Goal: Task Accomplishment & Management: Manage account settings

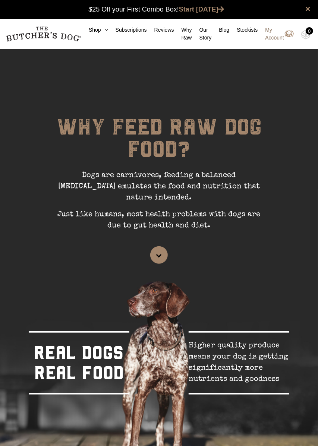
click at [275, 34] on link "My Account" at bounding box center [276, 34] width 36 height 16
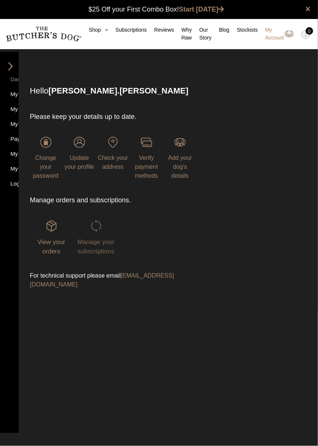
click at [99, 239] on span "Manage your subscriptions" at bounding box center [96, 247] width 37 height 17
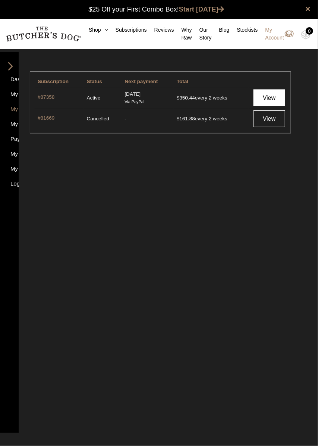
click at [260, 99] on link "View" at bounding box center [270, 98] width 32 height 17
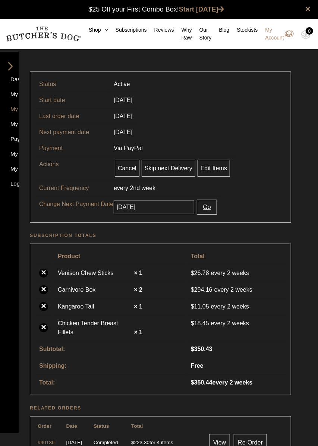
scroll to position [0, 0]
click at [216, 168] on link "Edit Items" at bounding box center [214, 168] width 32 height 17
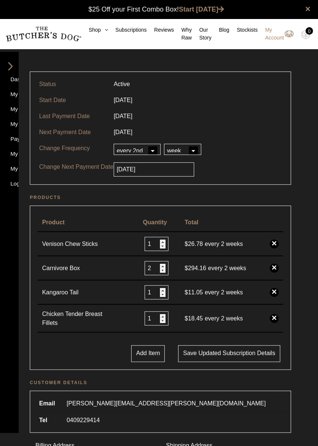
scroll to position [0, 0]
click at [157, 266] on input "2" at bounding box center [157, 268] width 24 height 14
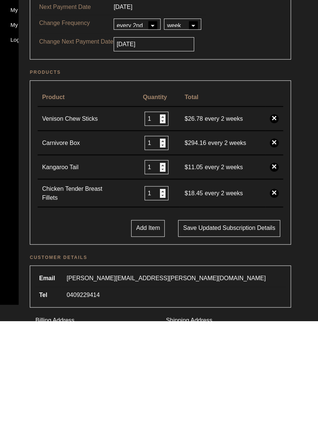
type input "1"
click at [79, 348] on div "Add Item Save updated subscription details" at bounding box center [160, 353] width 253 height 17
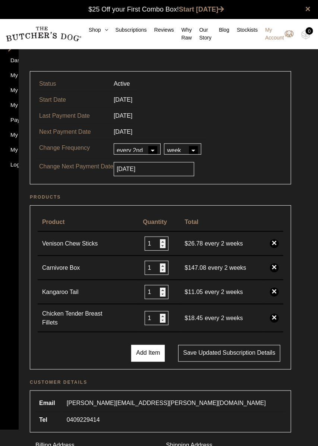
click at [152, 349] on button "Add Item" at bounding box center [148, 353] width 34 height 17
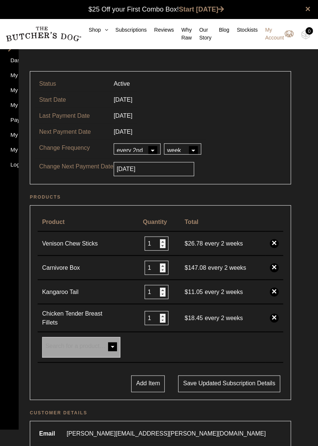
click at [104, 344] on span "Search for a product…" at bounding box center [82, 348] width 78 height 20
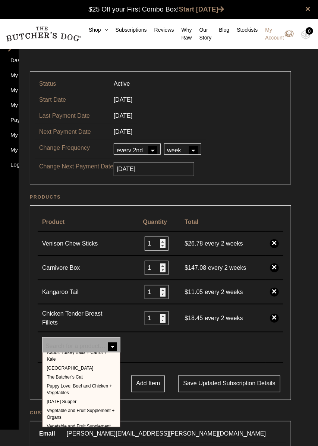
scroll to position [92, 0]
select select "258"
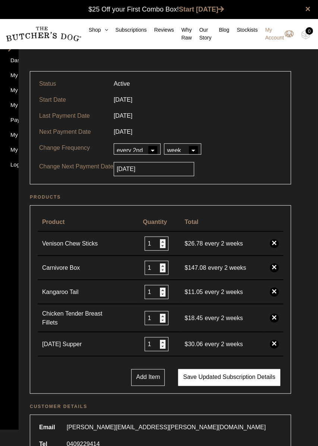
click at [253, 378] on button "Save updated subscription details" at bounding box center [229, 378] width 102 height 17
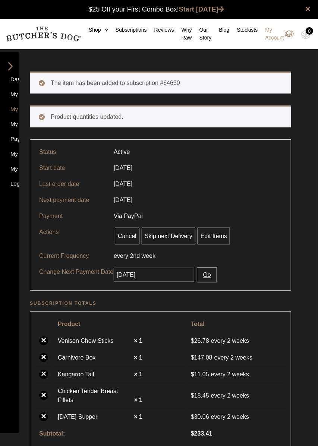
scroll to position [0, 0]
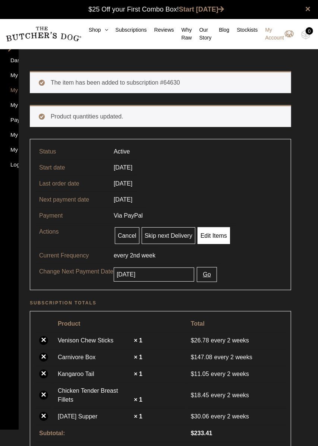
click at [208, 239] on link "Edit Items" at bounding box center [214, 236] width 32 height 17
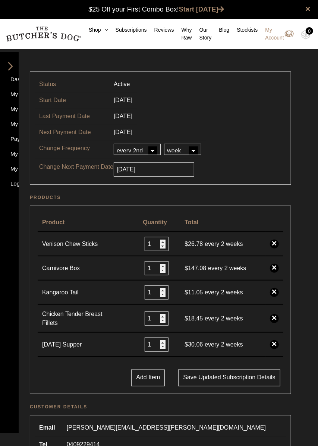
scroll to position [0, 0]
click at [157, 62] on header "Edit details for Subscription #87358" at bounding box center [162, 56] width 286 height 15
click at [52, 59] on header "Edit details for Subscription #87358" at bounding box center [162, 56] width 286 height 15
click at [18, 214] on nav "Dashboard My Orders My Subscriptions My Addresses Payment Methods My Details My…" at bounding box center [9, 231] width 19 height 397
click at [307, 70] on div "Dashboard My Orders My Subscriptions My Addresses Payment Methods My Details My…" at bounding box center [159, 448] width 318 height 768
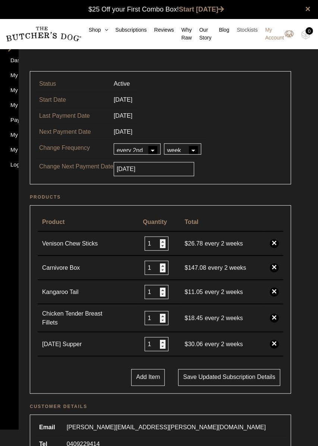
click at [245, 27] on link "Stockists" at bounding box center [243, 30] width 28 height 8
click at [246, 28] on link "Stockists" at bounding box center [243, 30] width 28 height 8
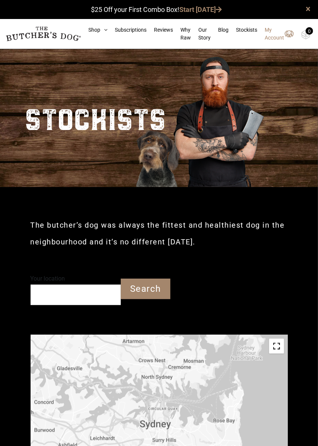
scroll to position [0, 0]
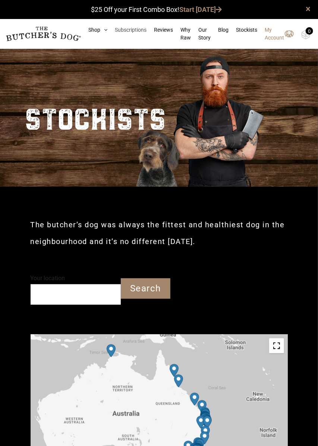
click at [135, 30] on link "Subscriptions" at bounding box center [126, 30] width 39 height 8
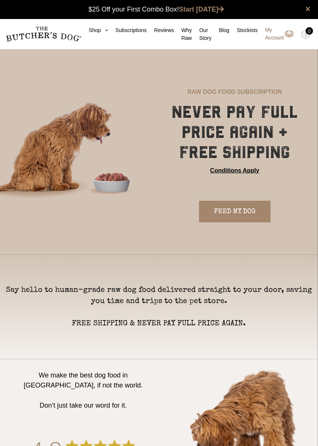
click at [275, 34] on link "My Account" at bounding box center [276, 34] width 36 height 16
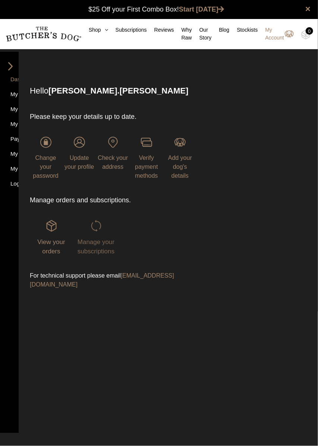
click at [98, 240] on span "Manage your subscriptions" at bounding box center [96, 247] width 37 height 17
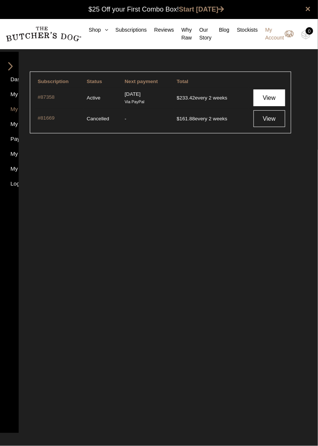
click at [276, 96] on link "View" at bounding box center [270, 98] width 32 height 17
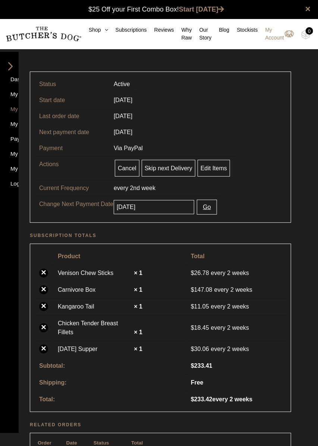
scroll to position [0, 0]
